Goal: Task Accomplishment & Management: Use online tool/utility

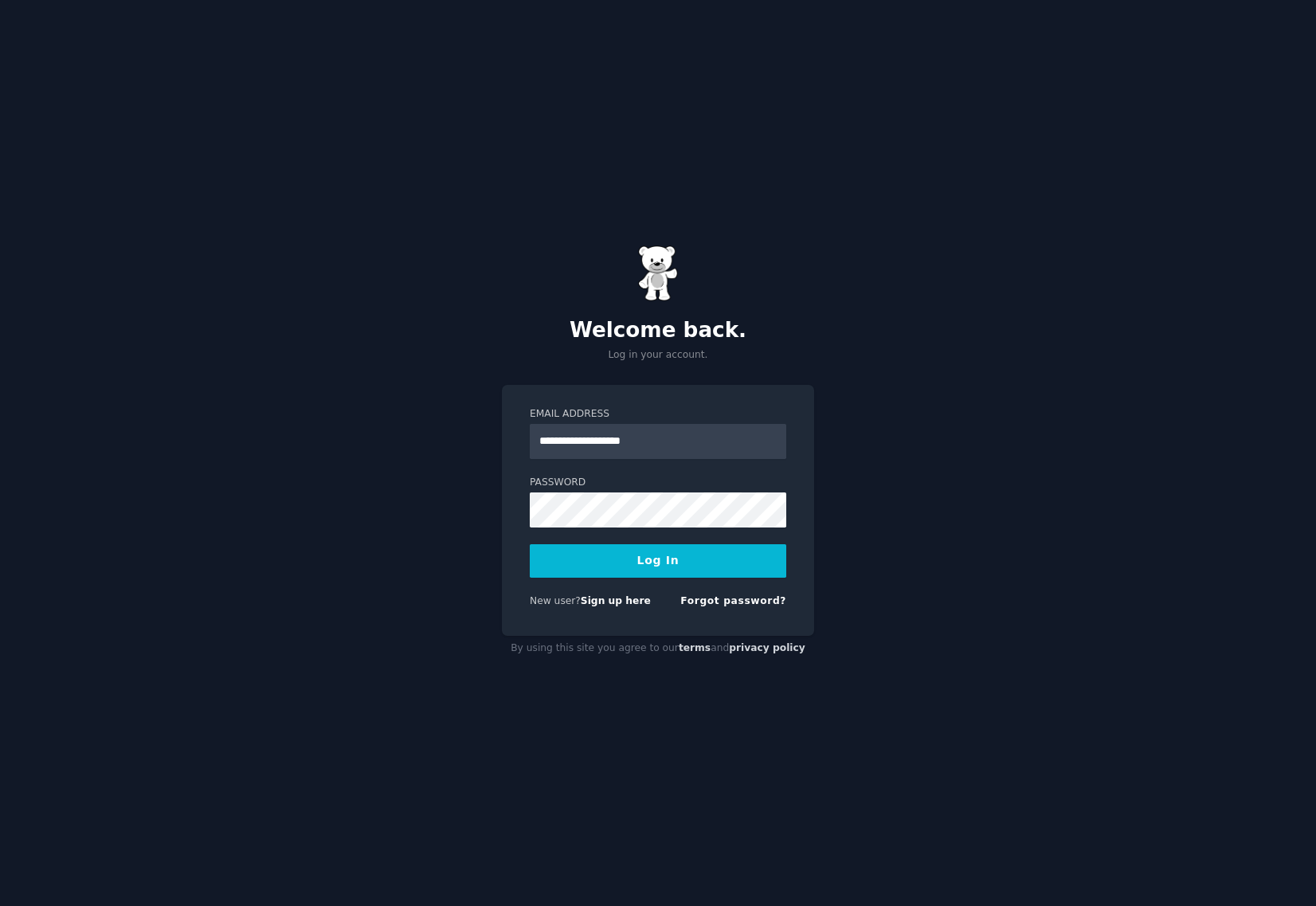
click at [698, 565] on button "Log In" at bounding box center [658, 561] width 256 height 33
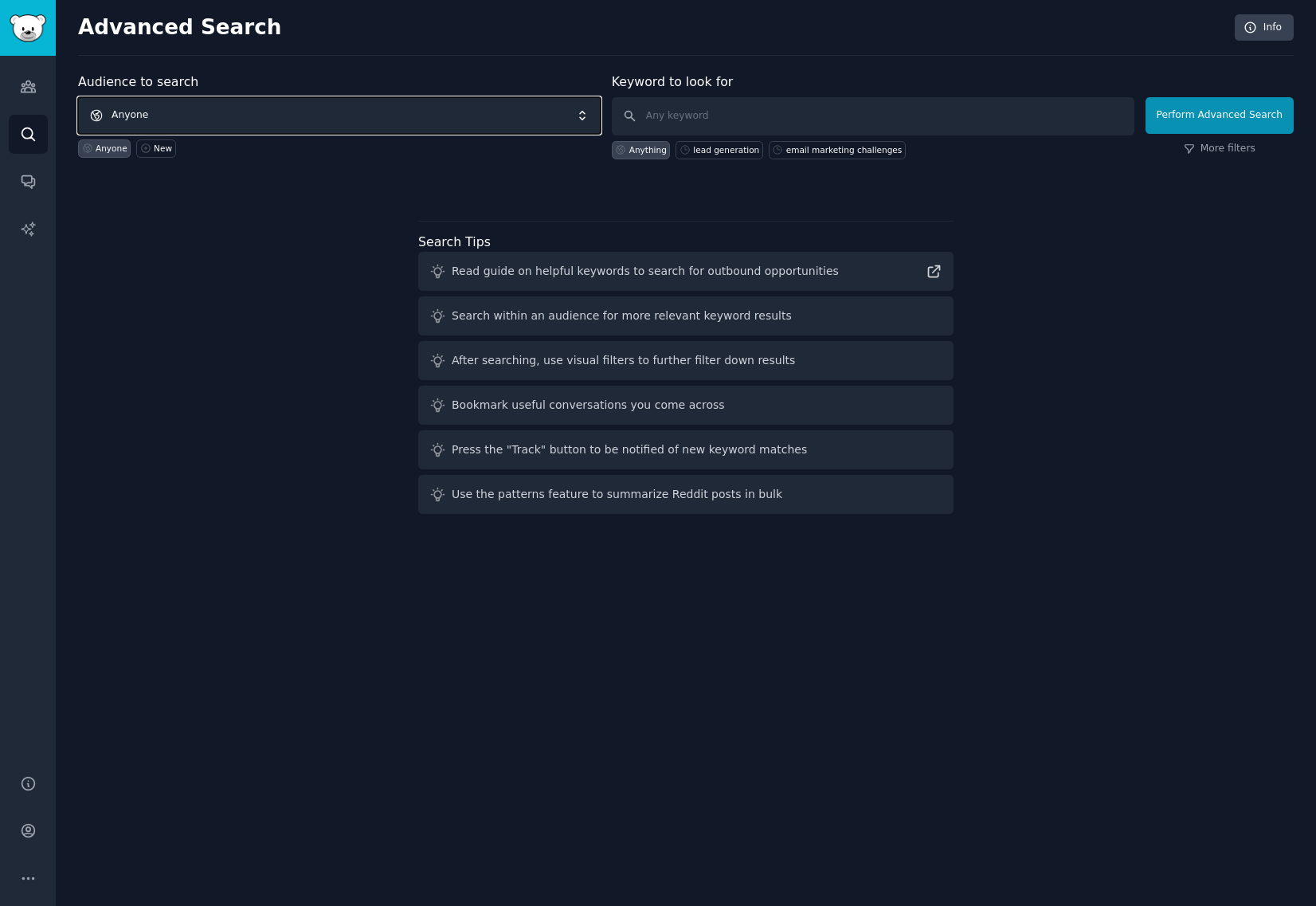
click at [200, 121] on span "Anyone" at bounding box center [339, 115] width 523 height 37
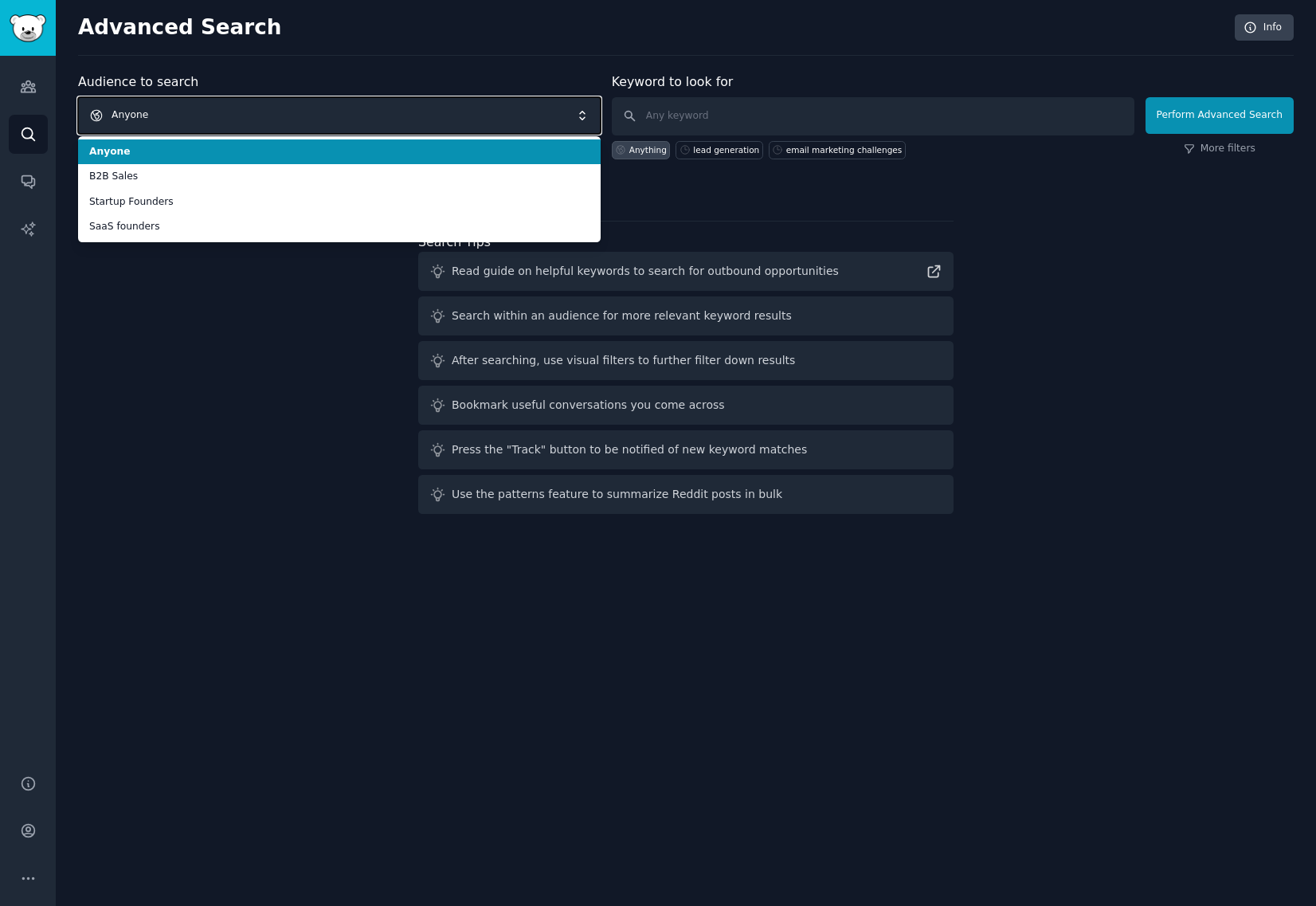
click at [200, 110] on span "Anyone" at bounding box center [339, 115] width 523 height 37
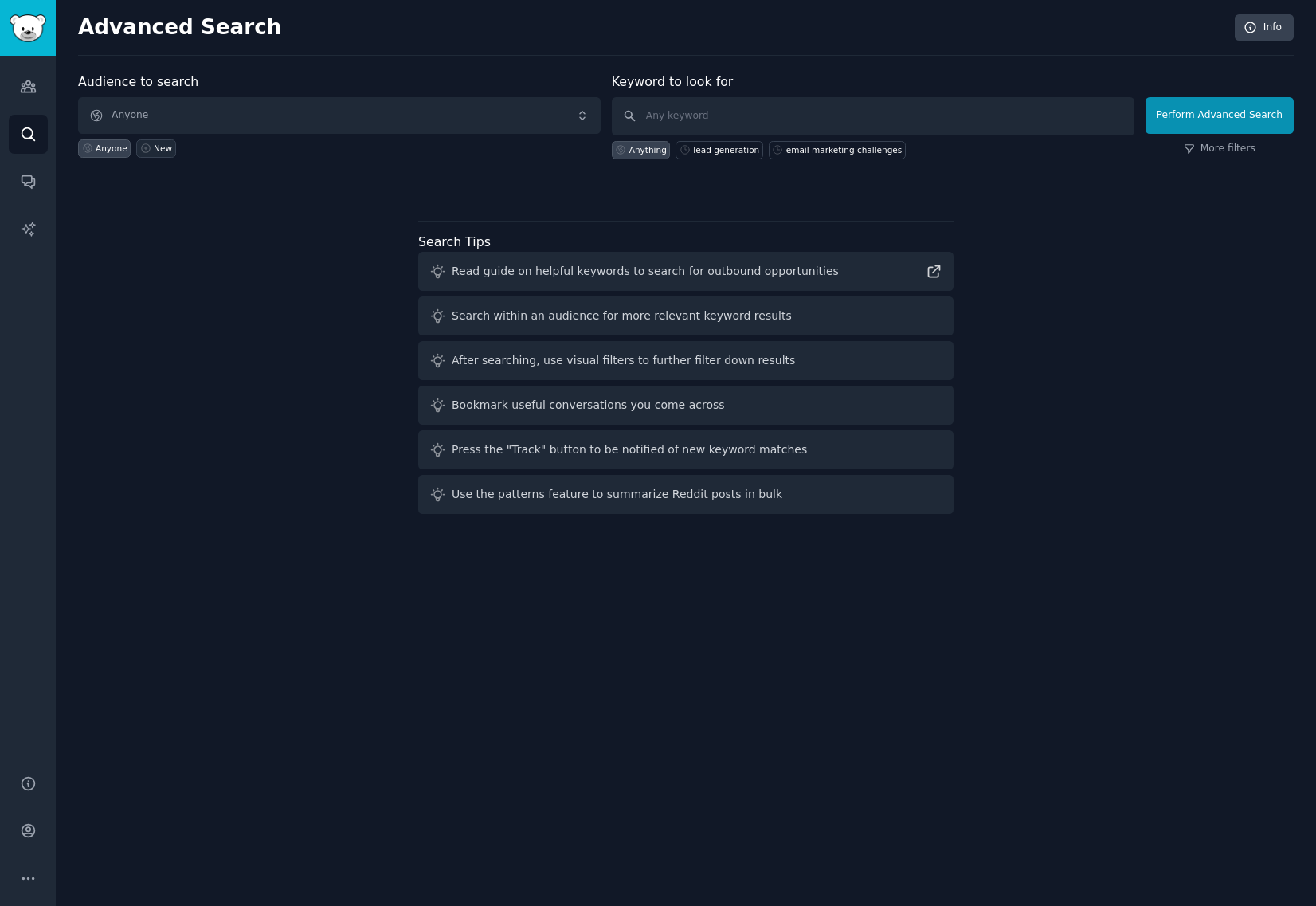
click at [145, 148] on icon at bounding box center [145, 148] width 11 height 11
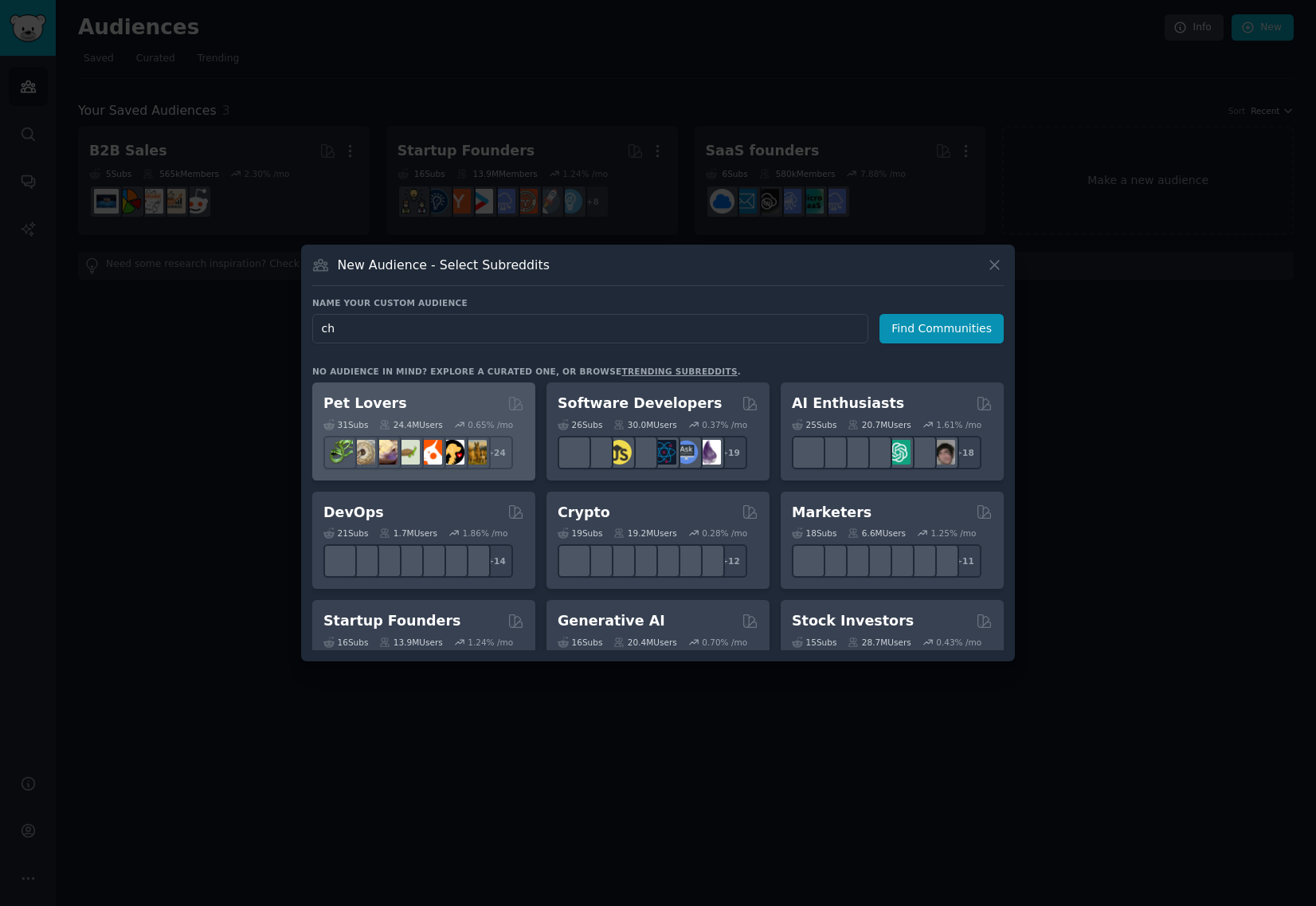
type input "c"
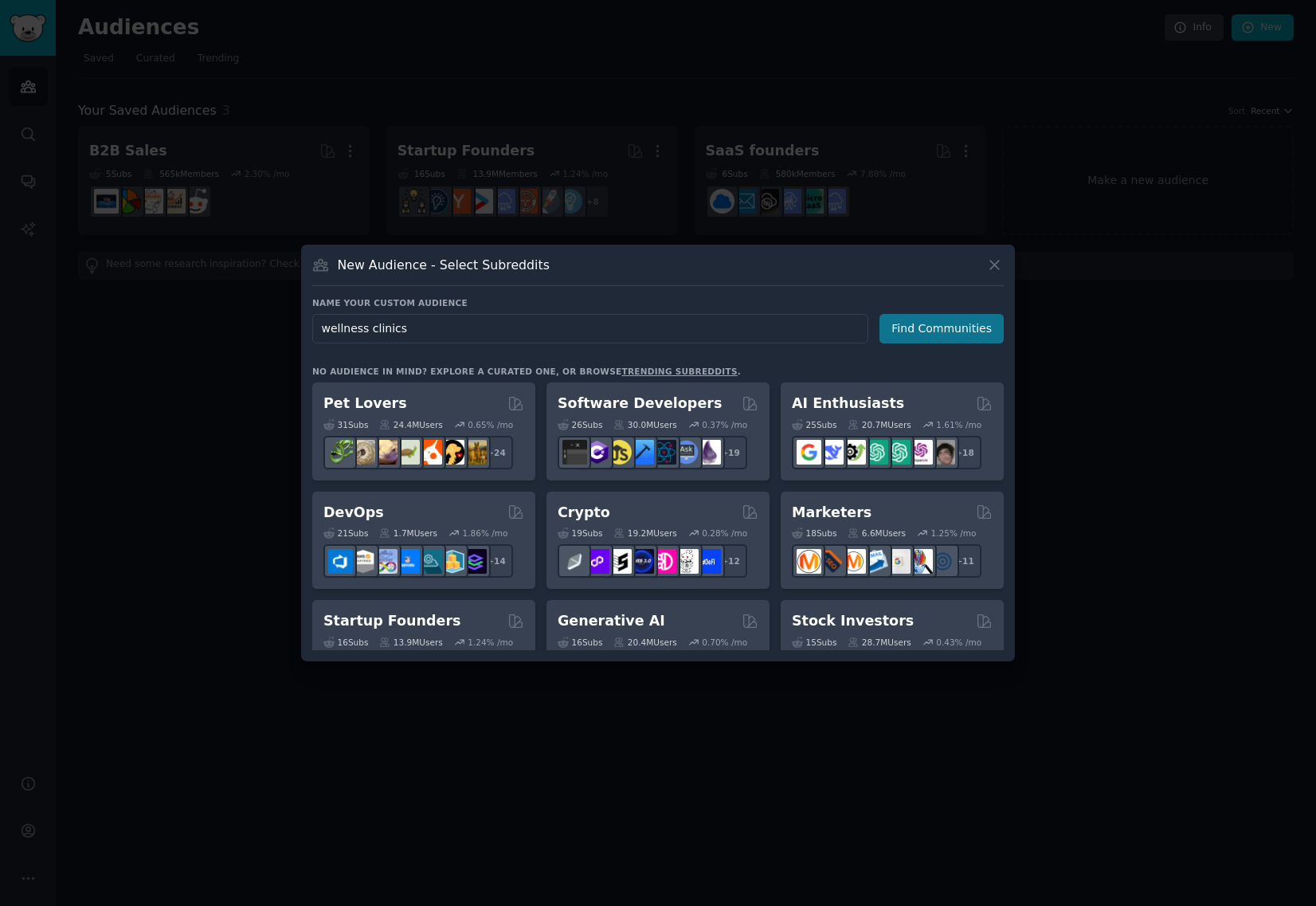
type input "wellness clinics"
click at [942, 328] on button "Find Communities" at bounding box center [940, 328] width 124 height 29
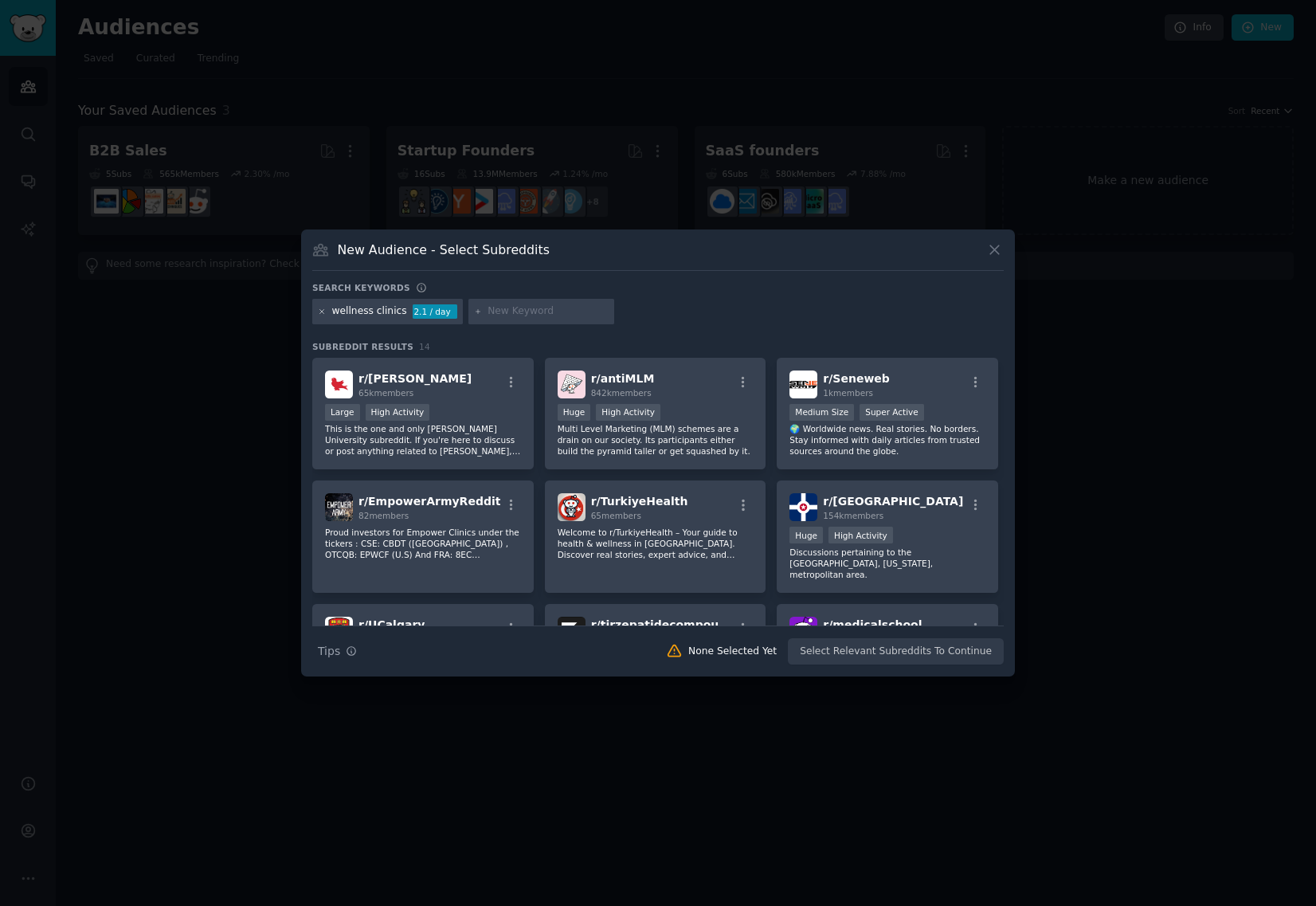
click at [322, 308] on icon at bounding box center [322, 312] width 9 height 9
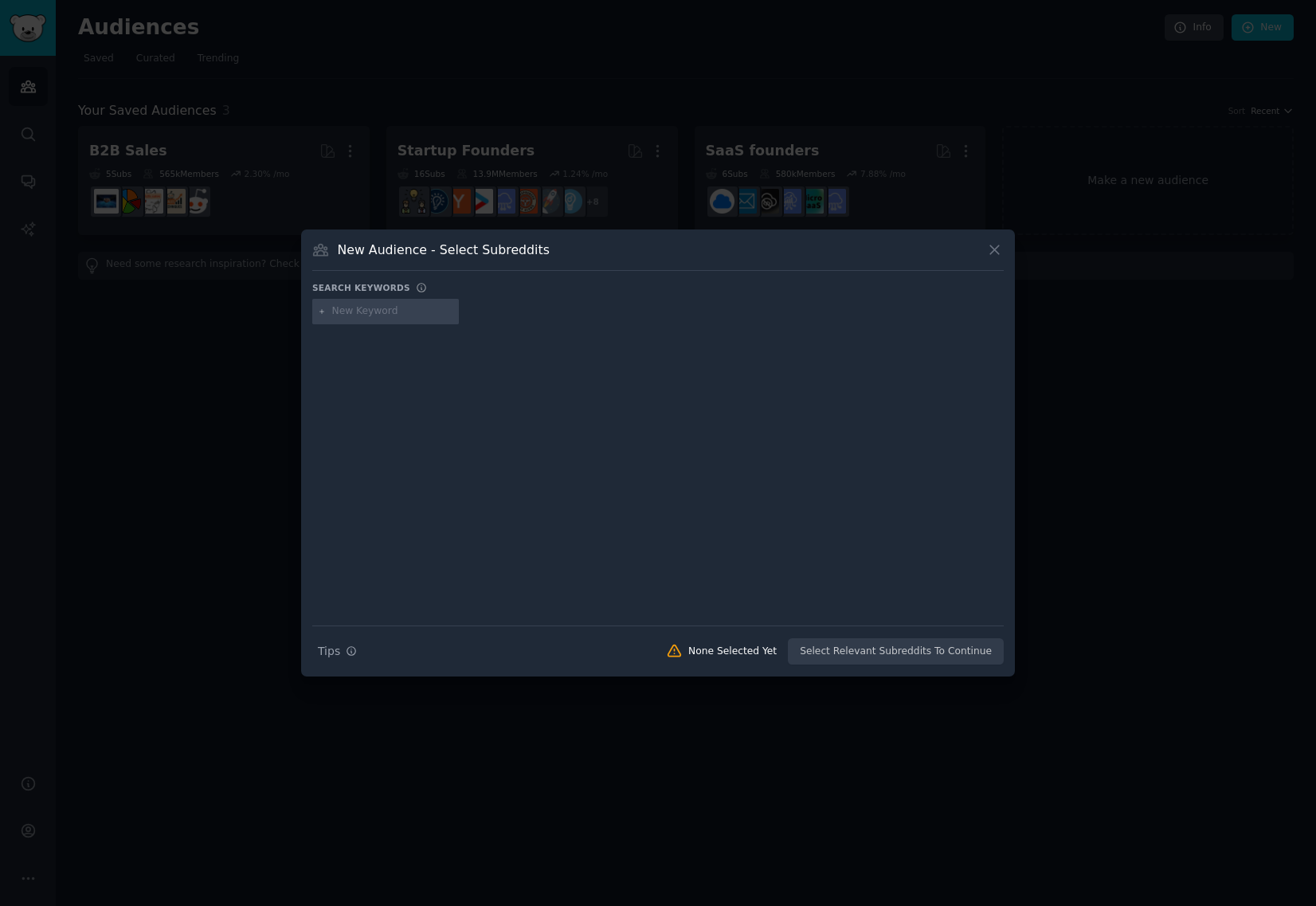
click at [352, 311] on input "text" at bounding box center [393, 312] width 121 height 14
type input "chiropractor"
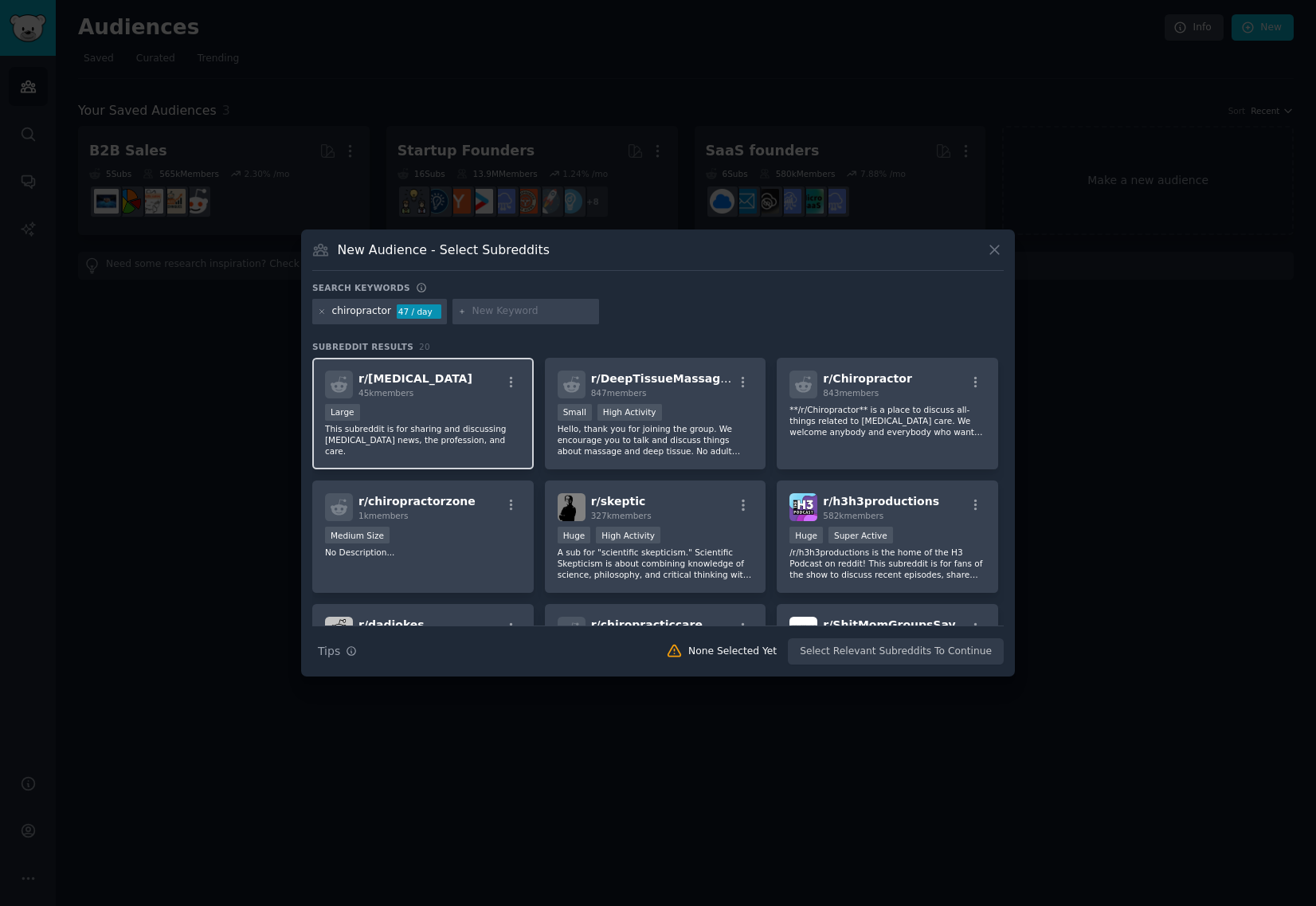
click at [456, 386] on div "r/ [MEDICAL_DATA] 45k members" at bounding box center [423, 384] width 196 height 28
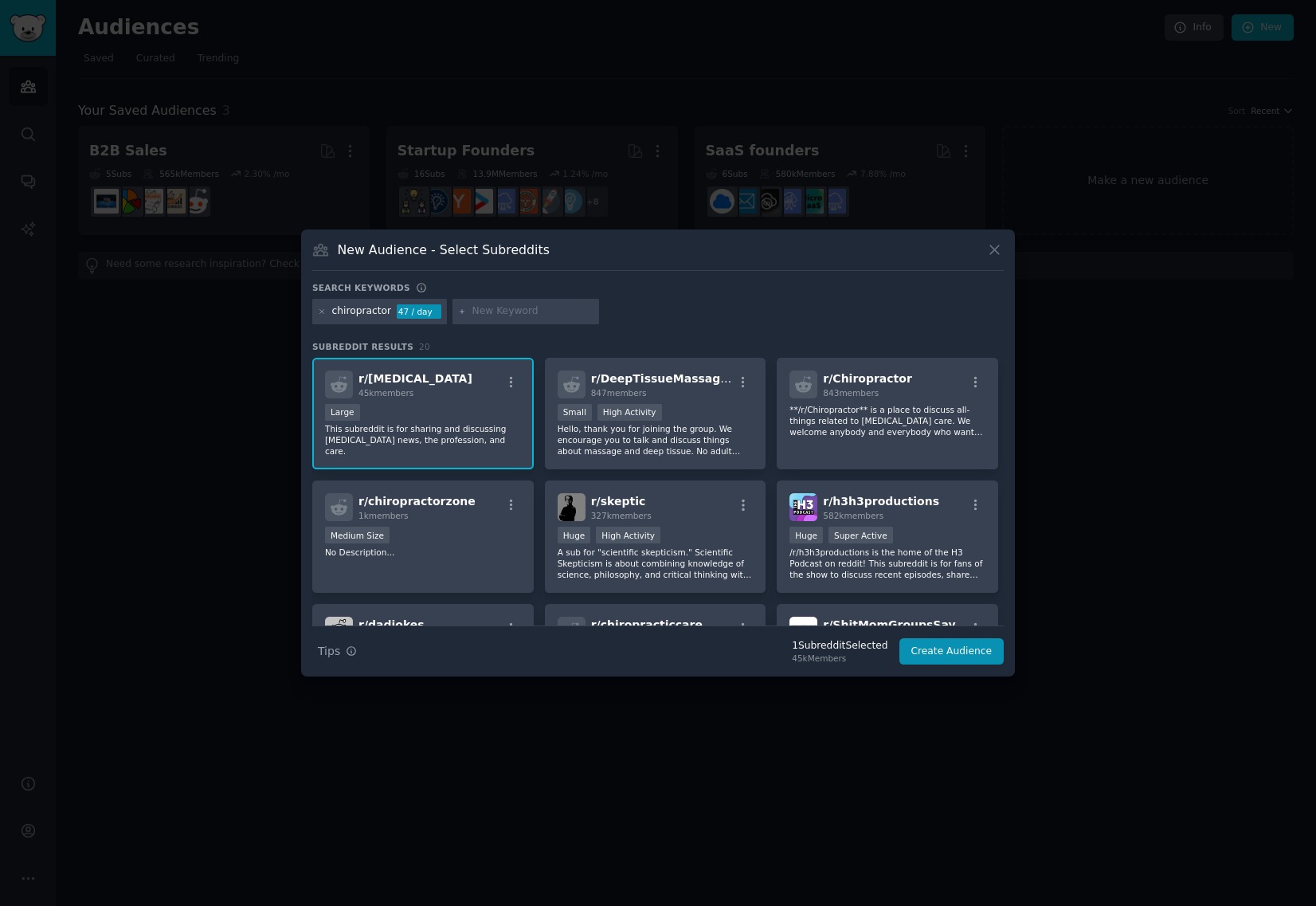
click at [504, 308] on input "text" at bounding box center [533, 312] width 121 height 14
type input "[MEDICAL_DATA] business"
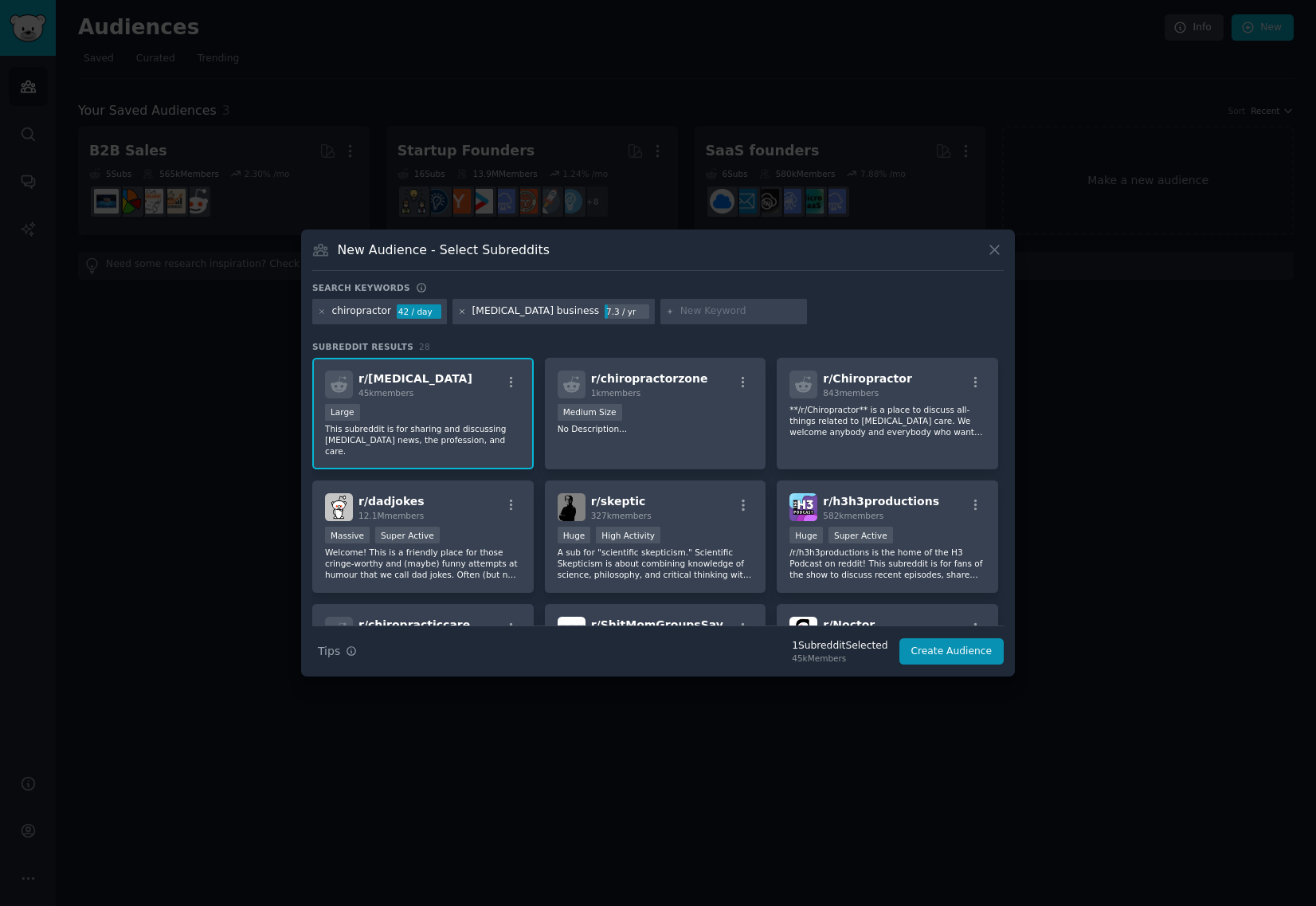
click at [458, 309] on icon at bounding box center [462, 312] width 9 height 9
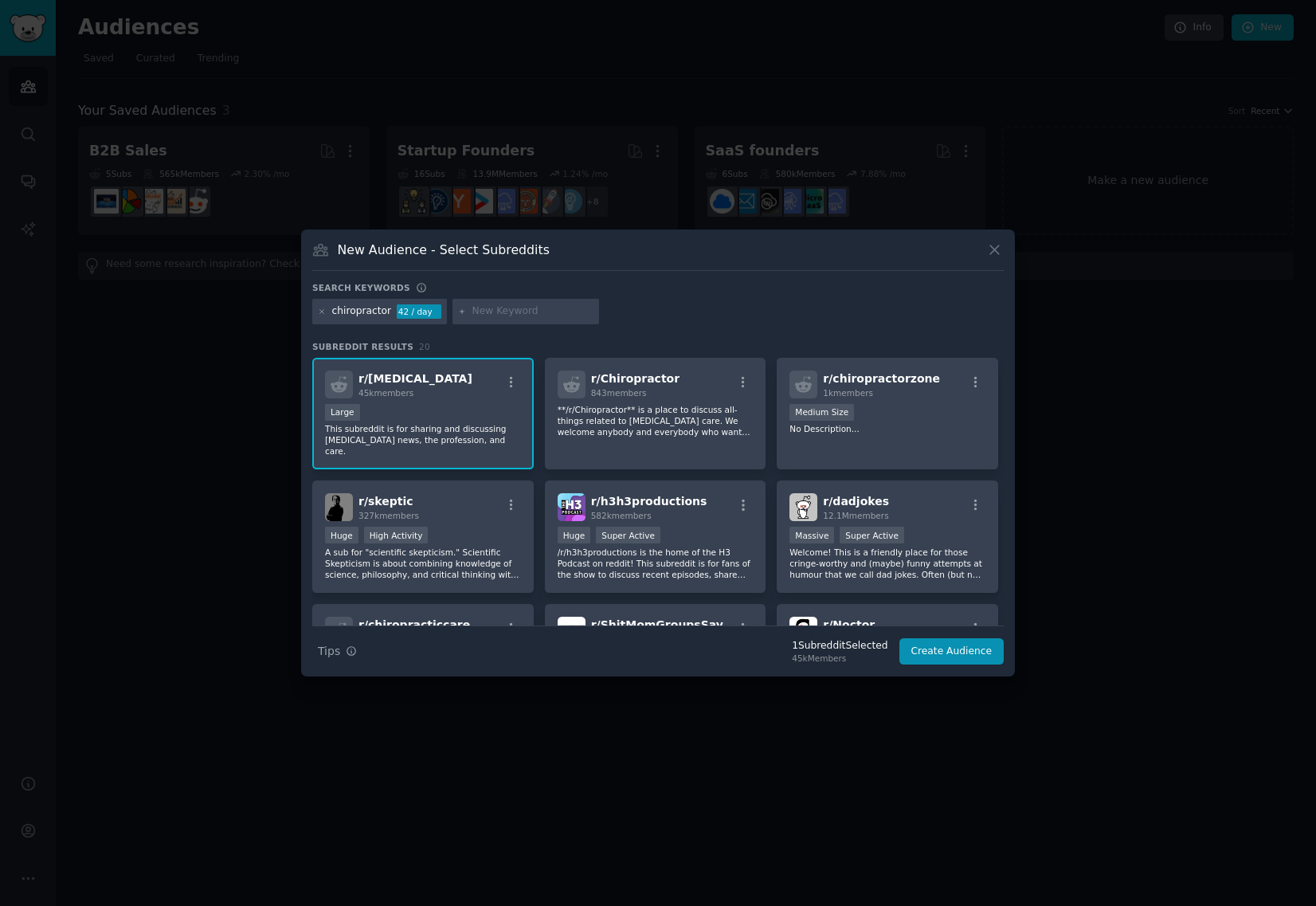
click at [518, 309] on input "text" at bounding box center [533, 312] width 121 height 14
type input "c"
type input "clinic marketing"
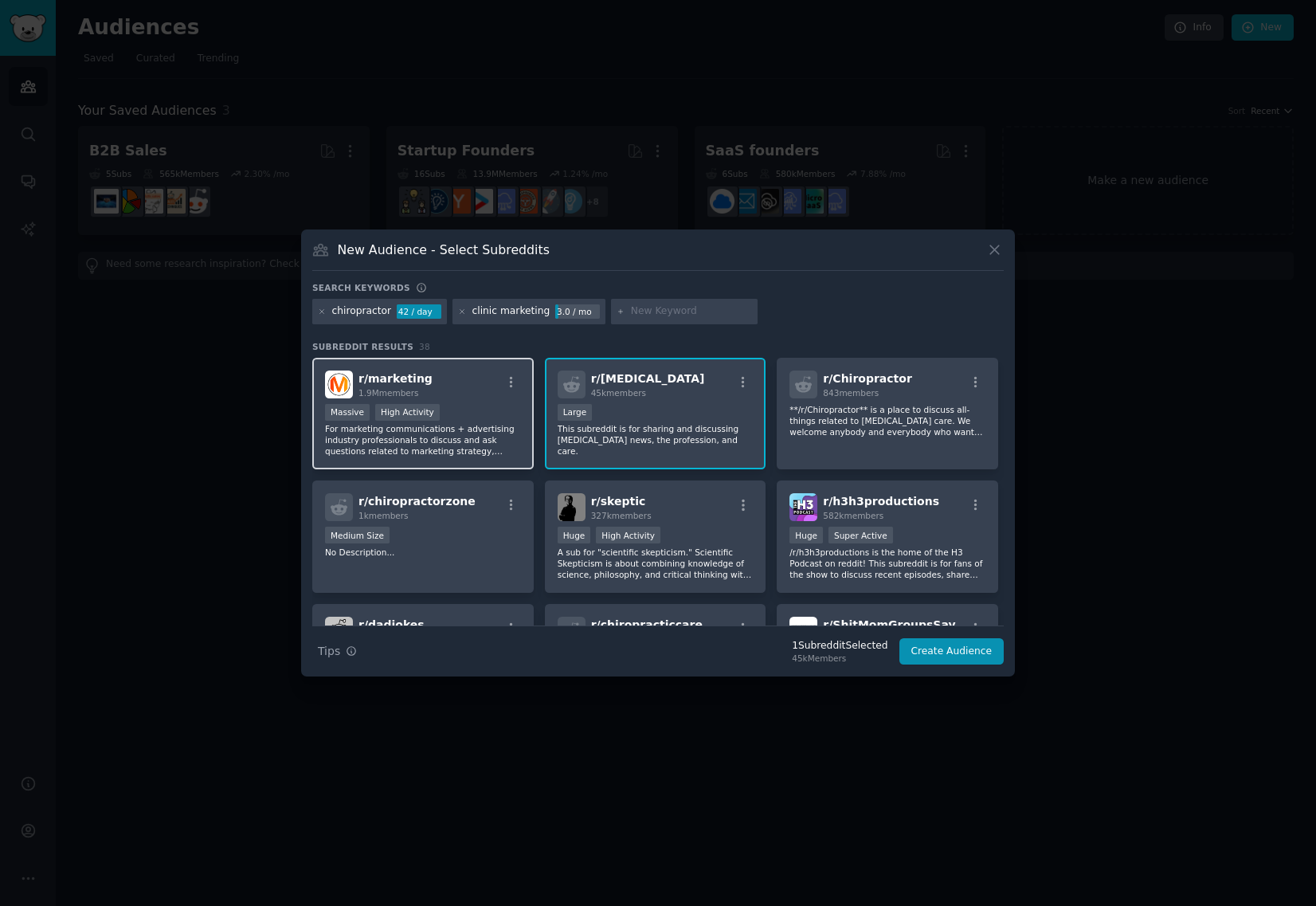
click at [451, 433] on p "For marketing communications + advertising industry professionals to discuss an…" at bounding box center [423, 439] width 196 height 33
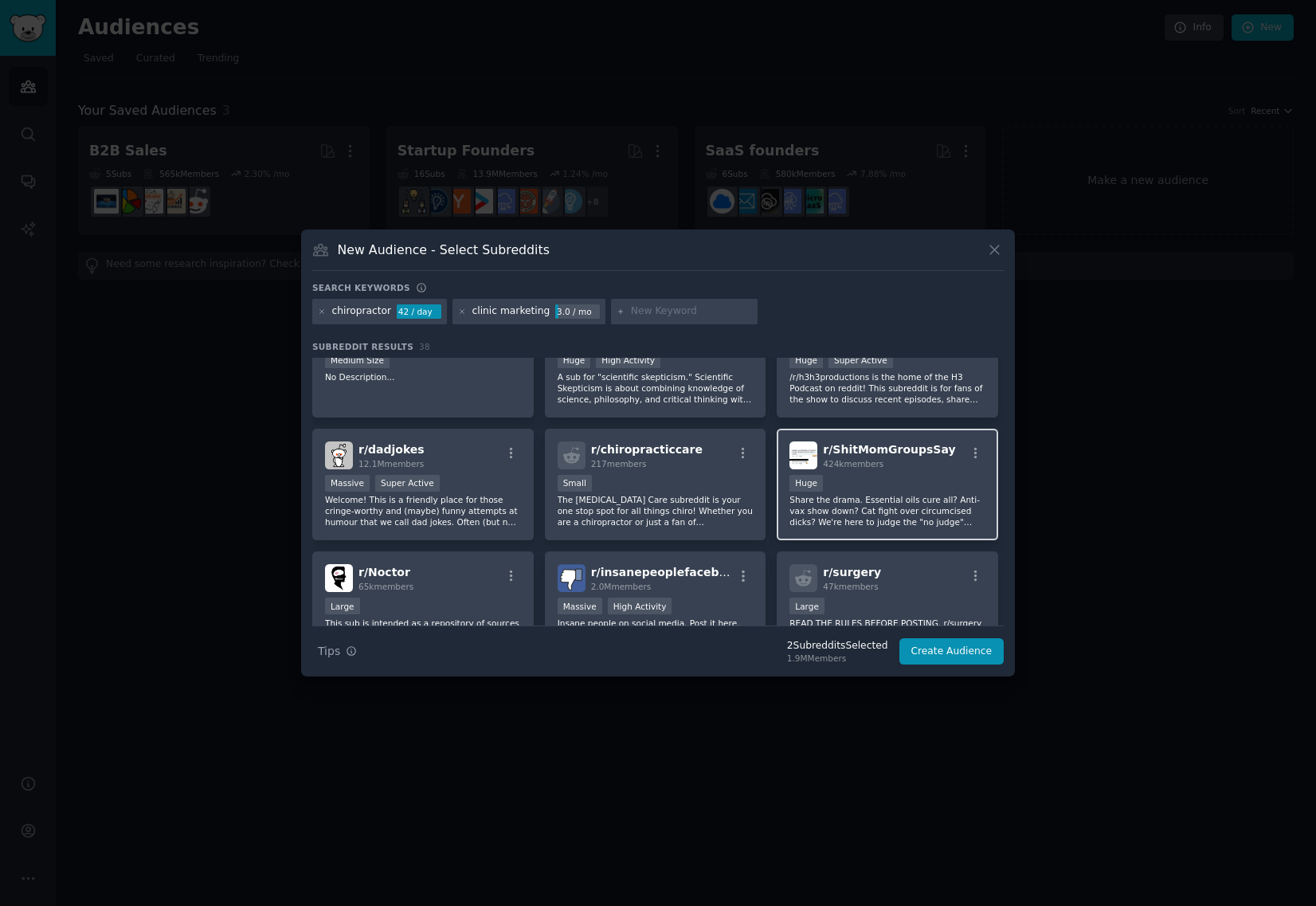
scroll to position [212, 0]
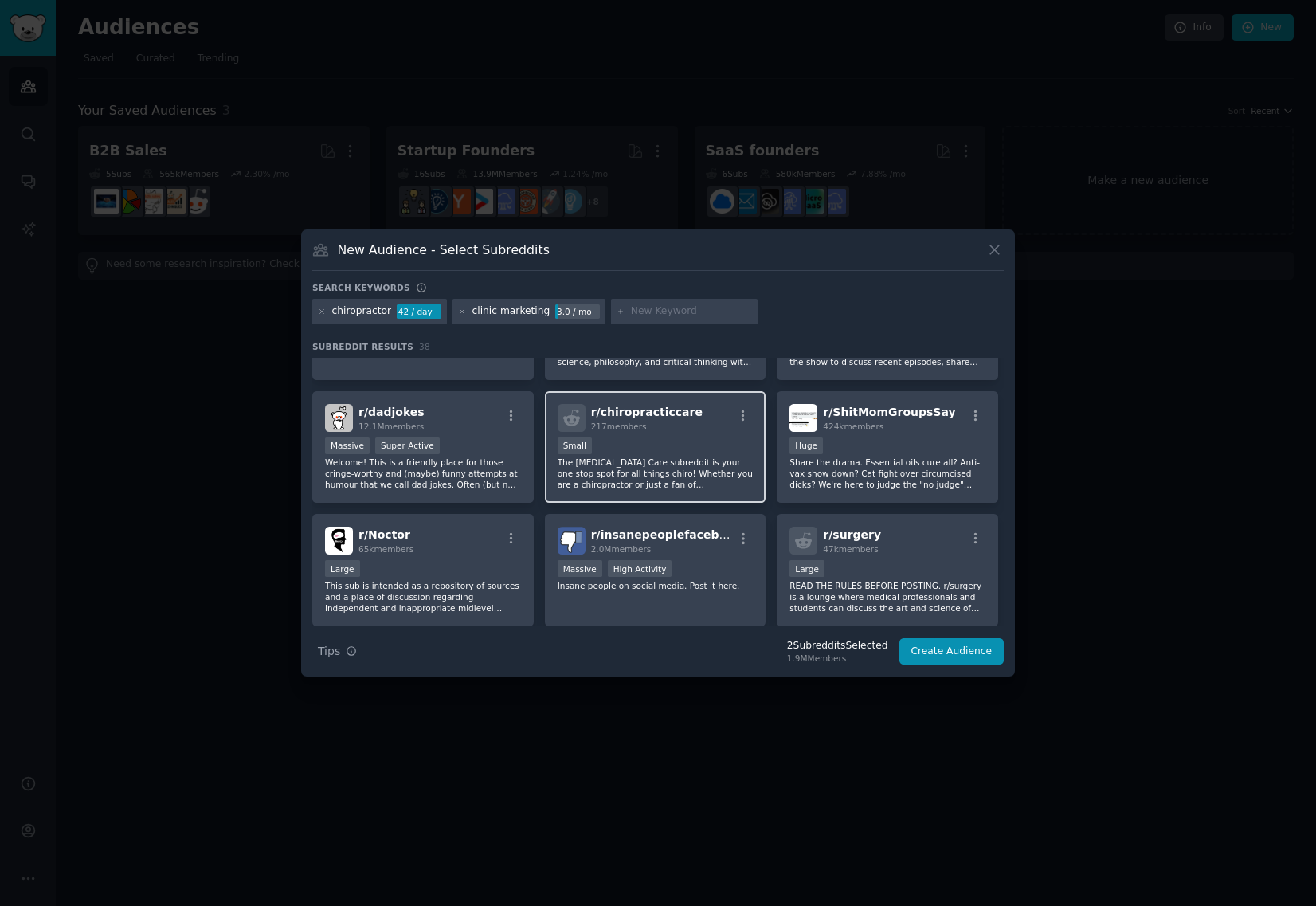
click at [598, 439] on div "Small" at bounding box center [656, 447] width 196 height 20
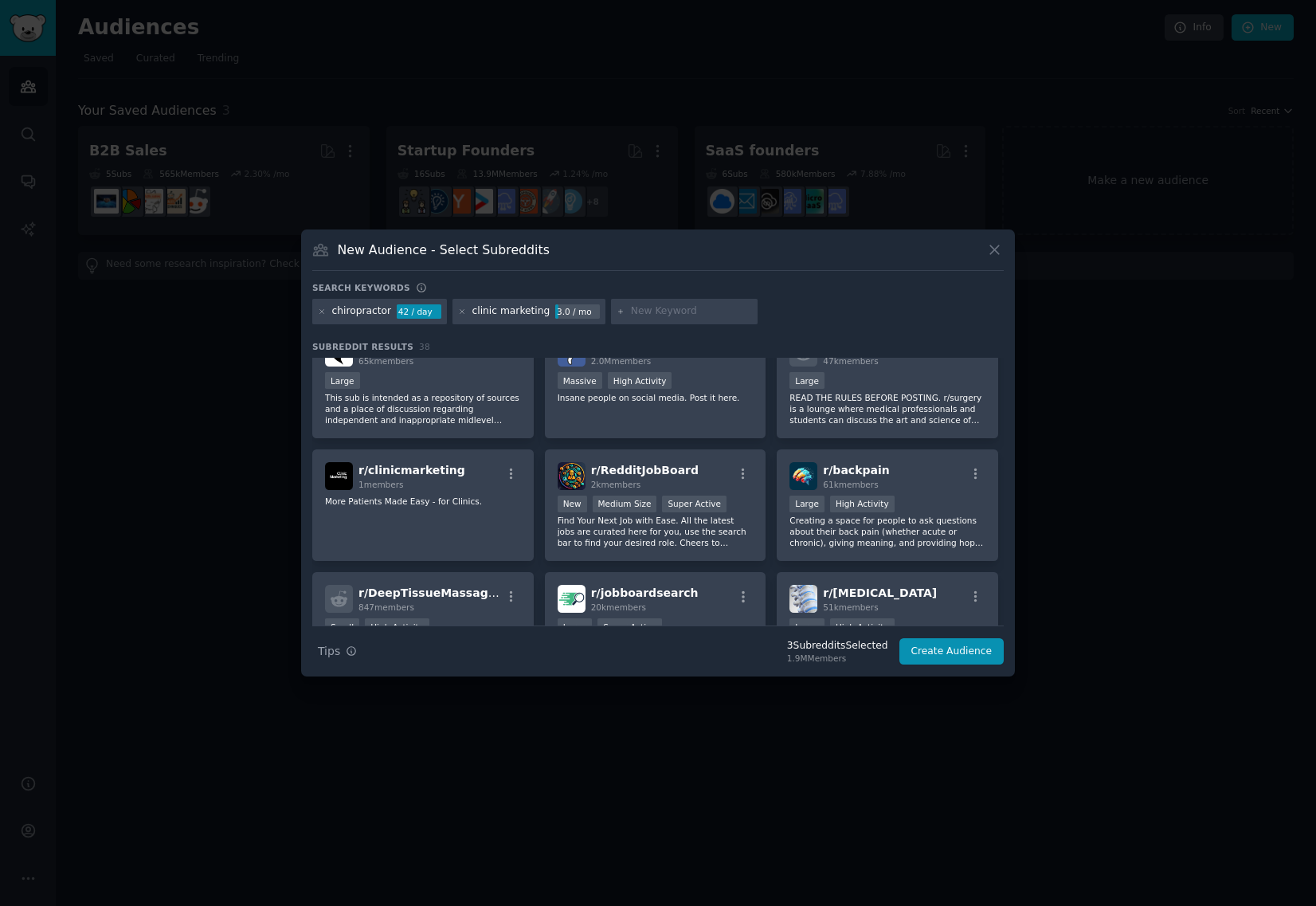
scroll to position [425, 0]
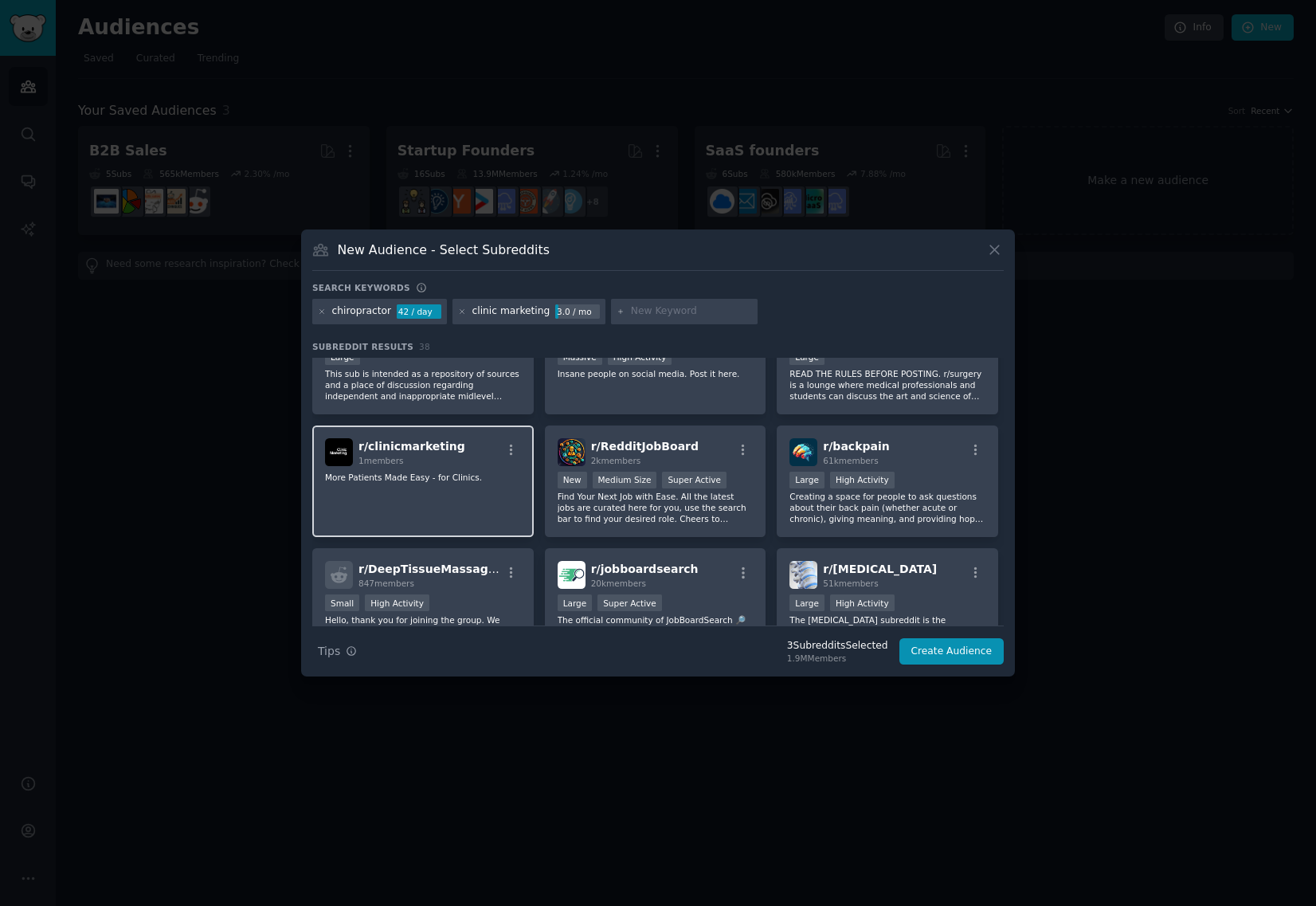
click at [433, 494] on div "r/ clinicmarketing 1 members More Patients Made Easy - for Clinics." at bounding box center [423, 482] width 221 height 112
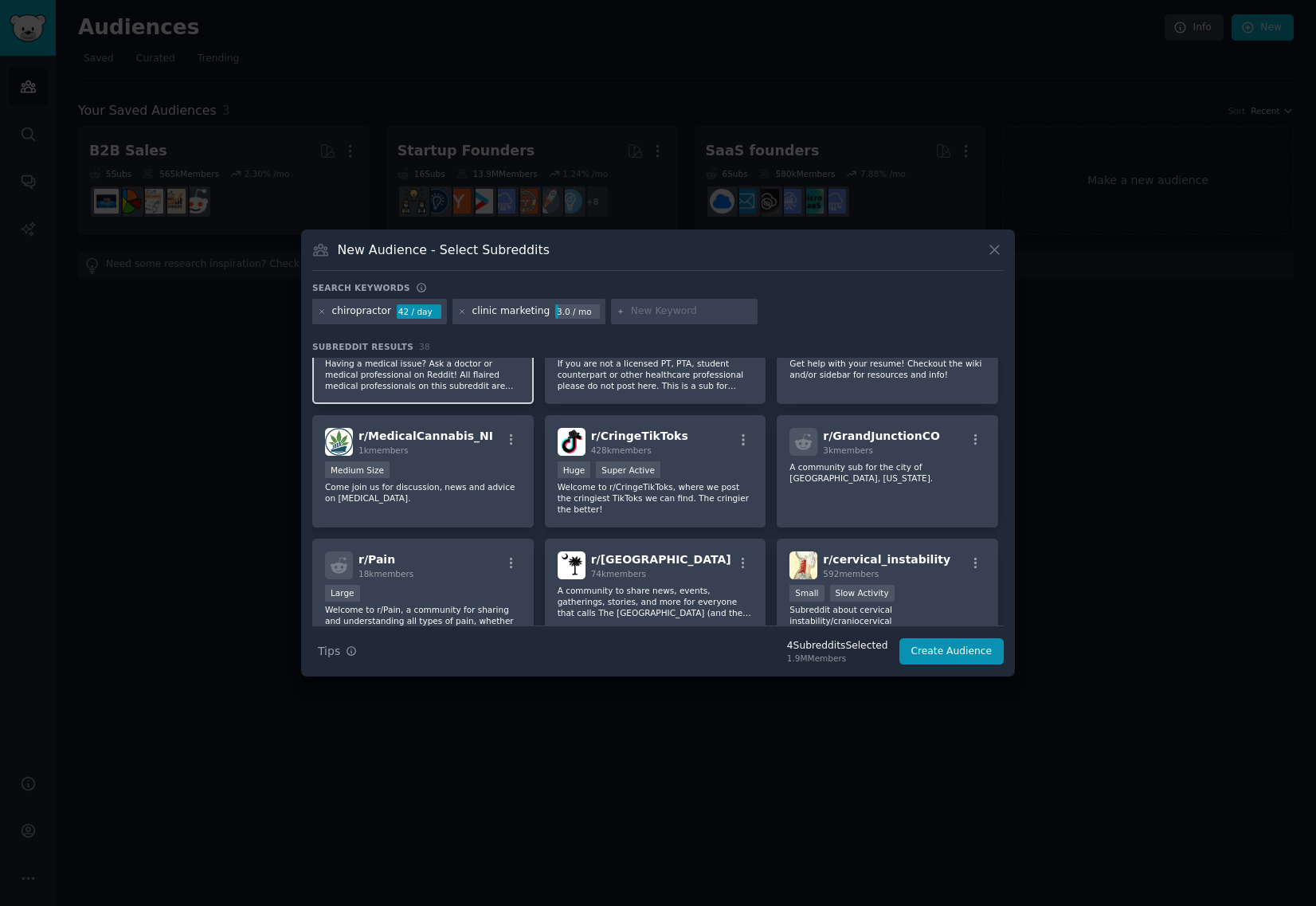
scroll to position [850, 0]
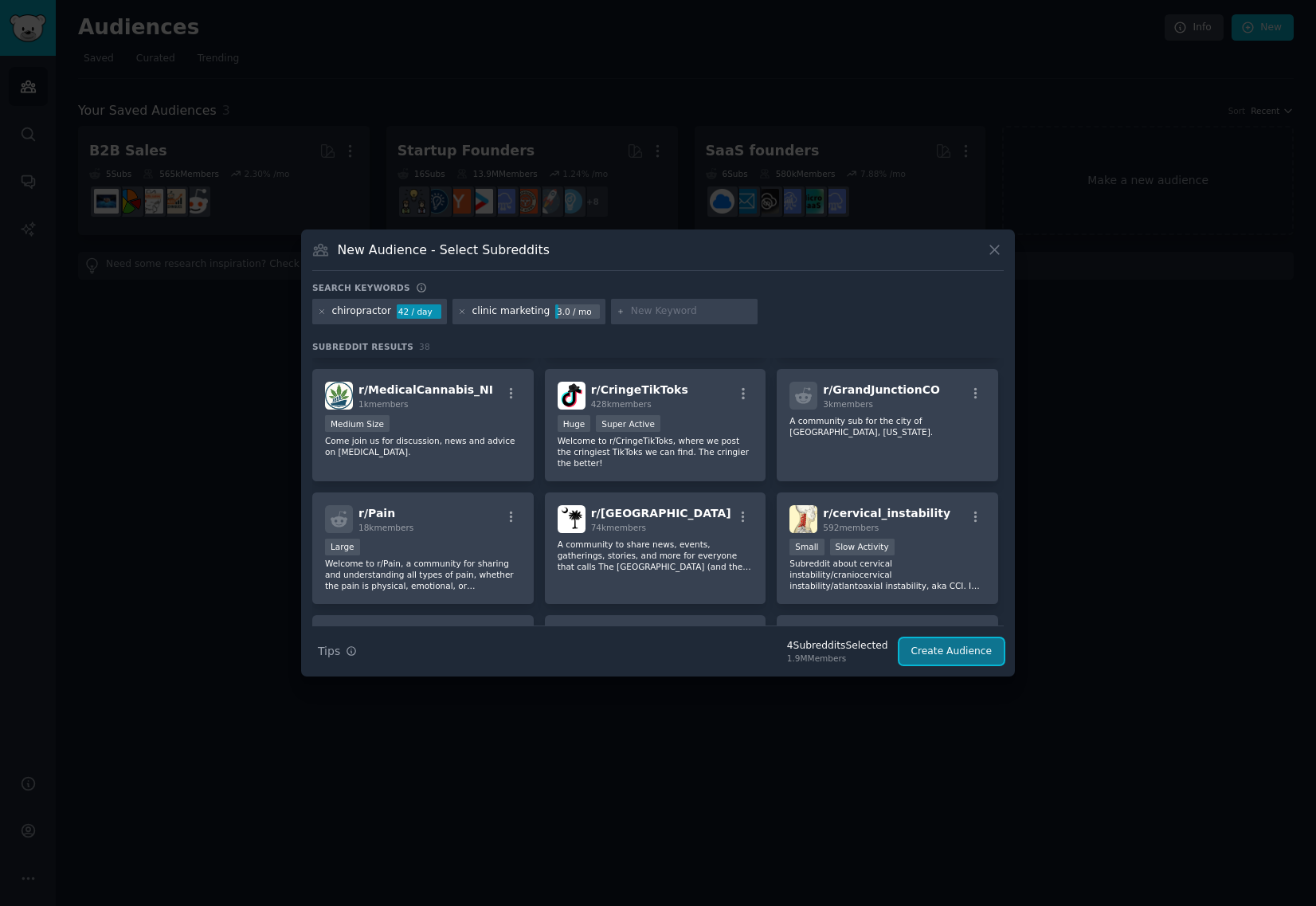
click at [953, 651] on button "Create Audience" at bounding box center [952, 652] width 105 height 27
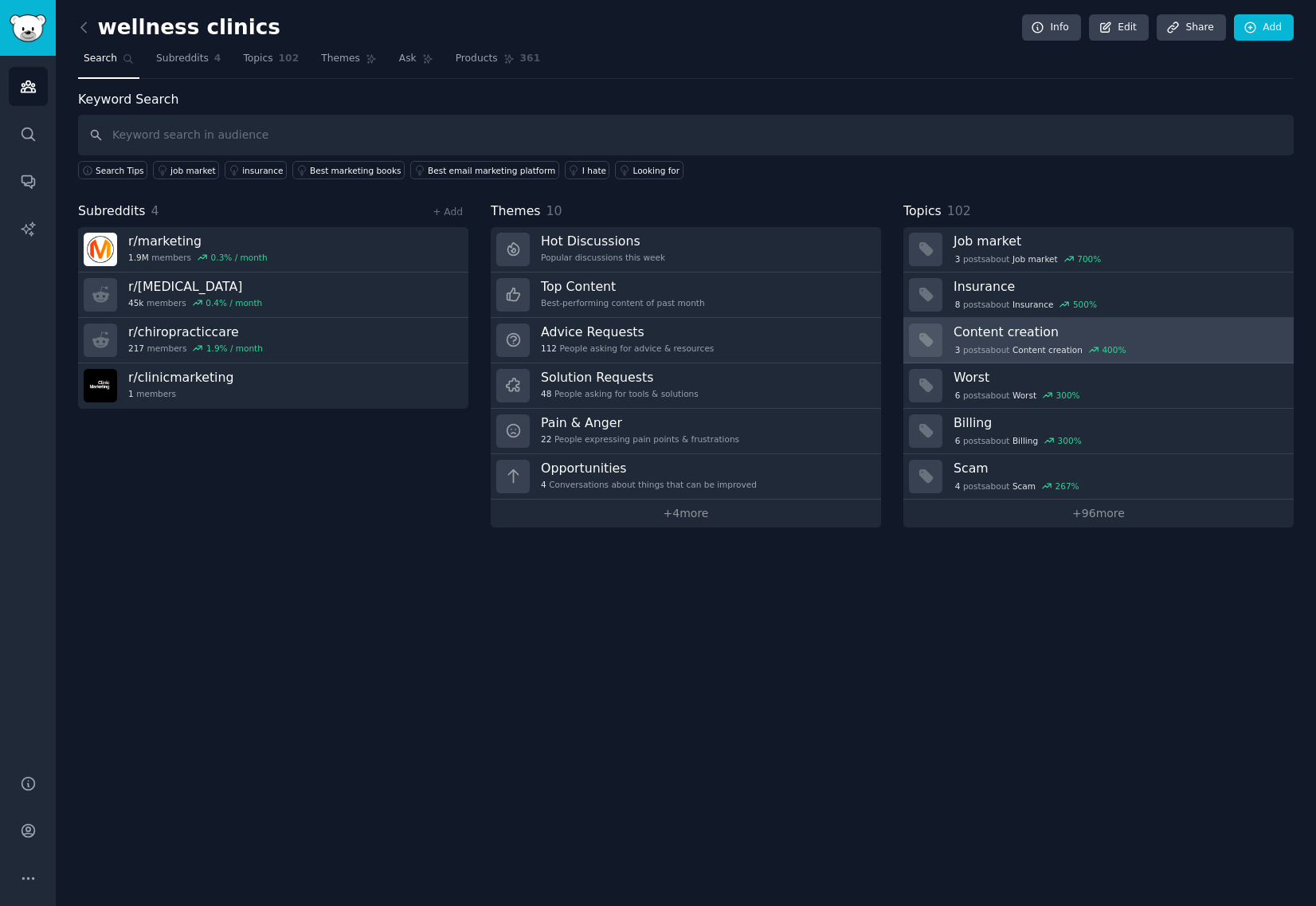
click at [1039, 353] on span "Content creation" at bounding box center [1047, 350] width 70 height 11
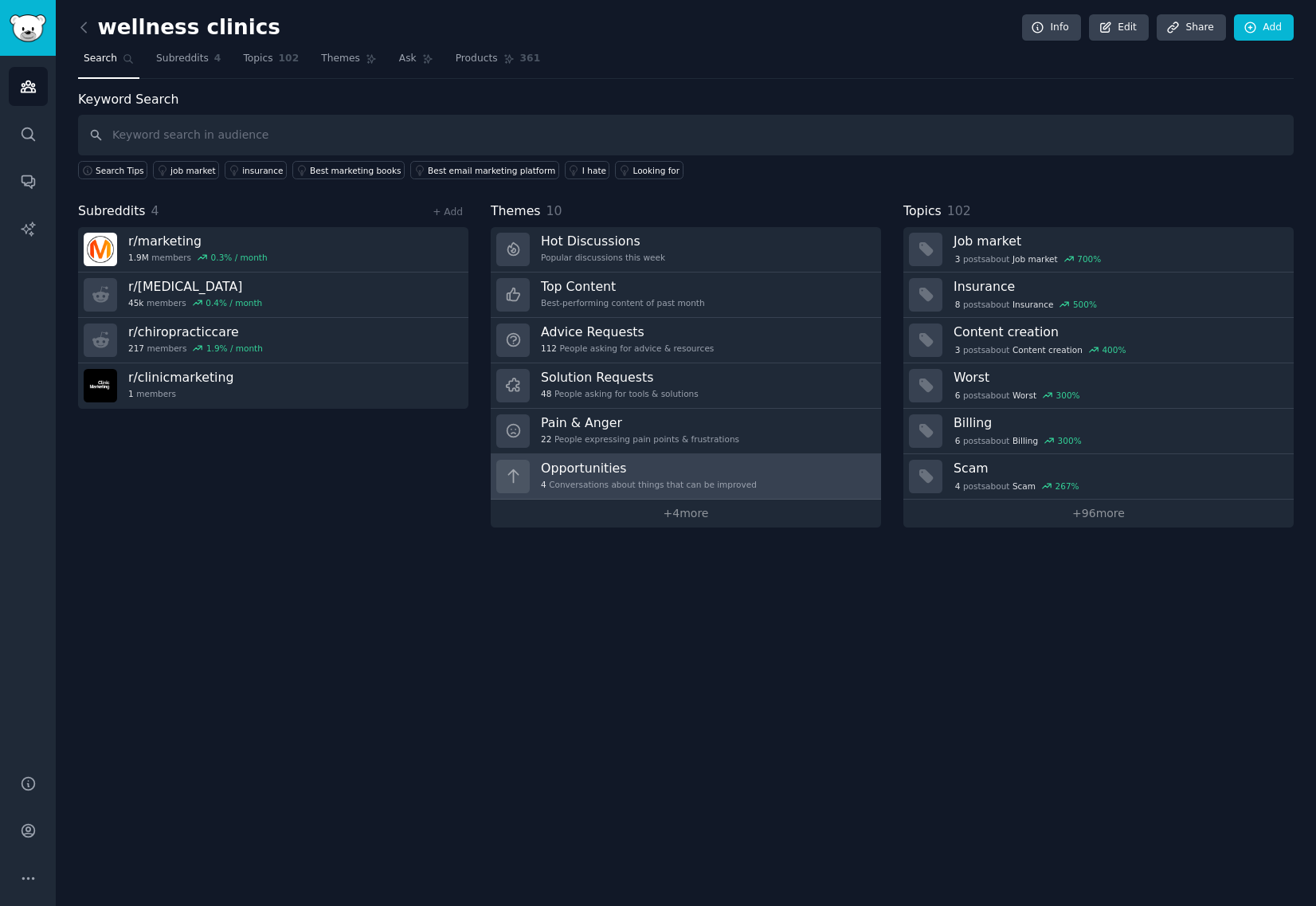
click at [712, 479] on div "4 Conversations about things that can be improved" at bounding box center [649, 484] width 216 height 11
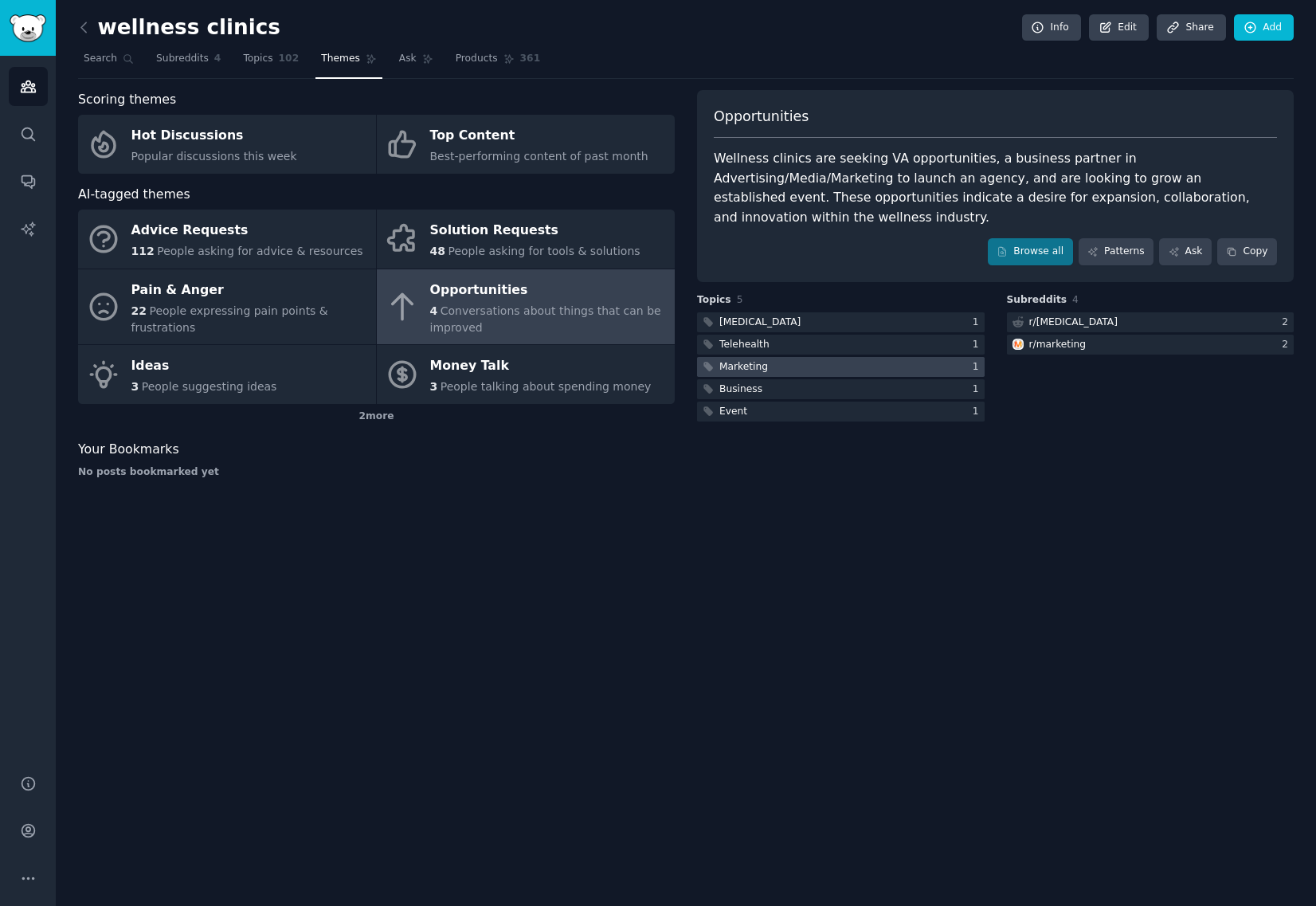
click at [739, 360] on div "Marketing" at bounding box center [743, 367] width 48 height 14
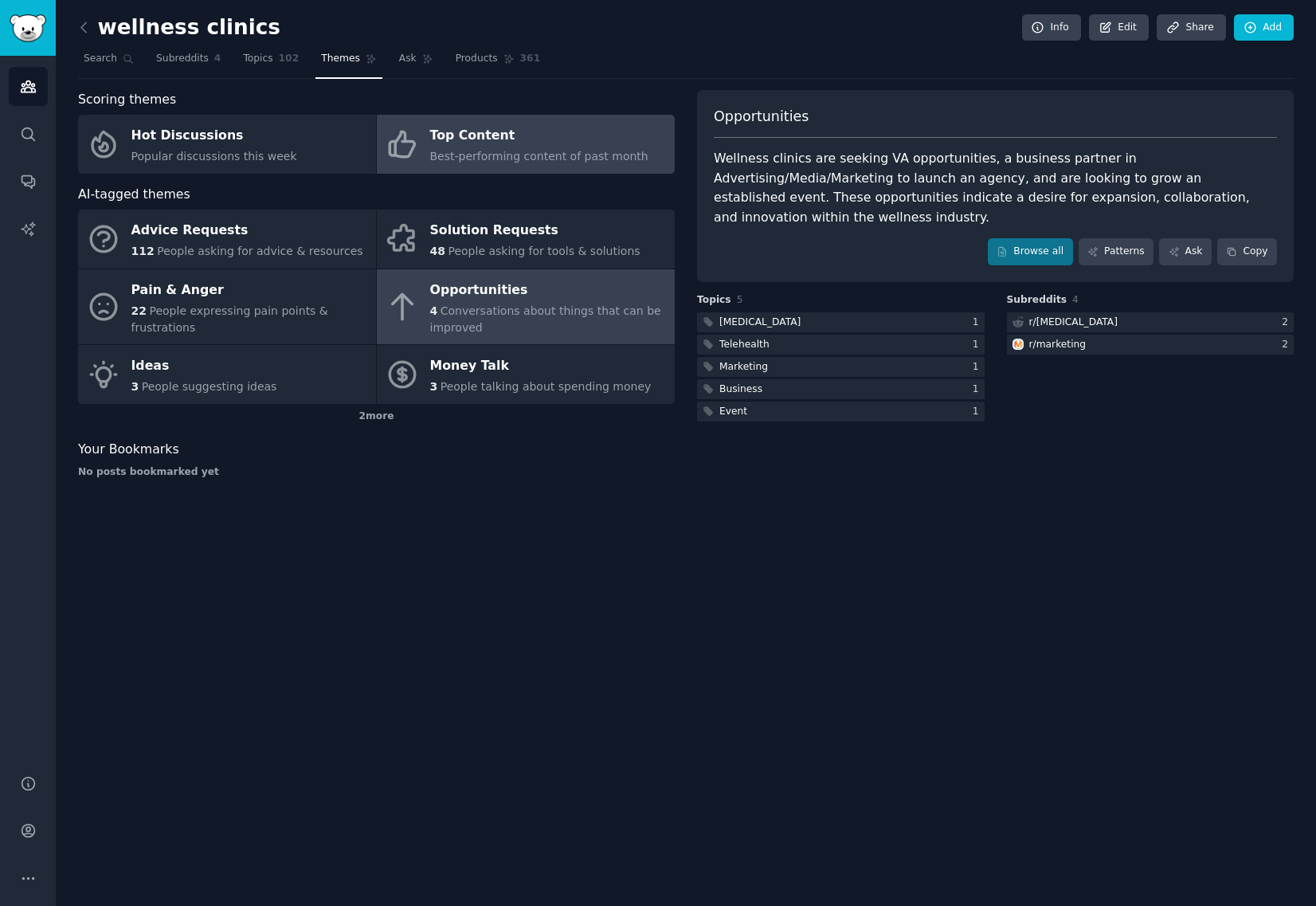
click at [478, 157] on span "Best-performing content of past month" at bounding box center [539, 156] width 219 height 12
